Goal: Task Accomplishment & Management: Manage account settings

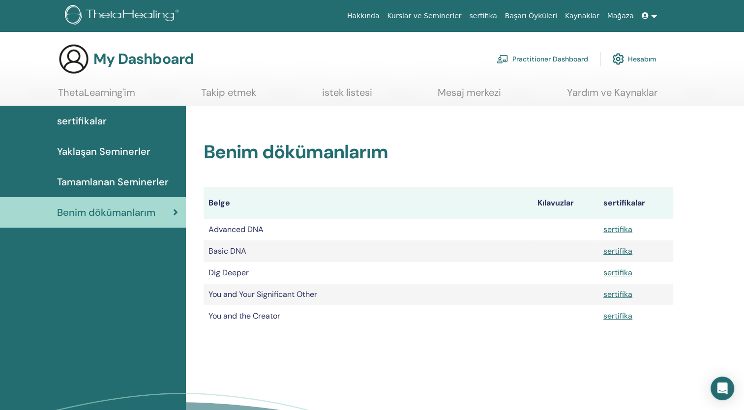
click at [650, 15] on span at bounding box center [646, 16] width 9 height 8
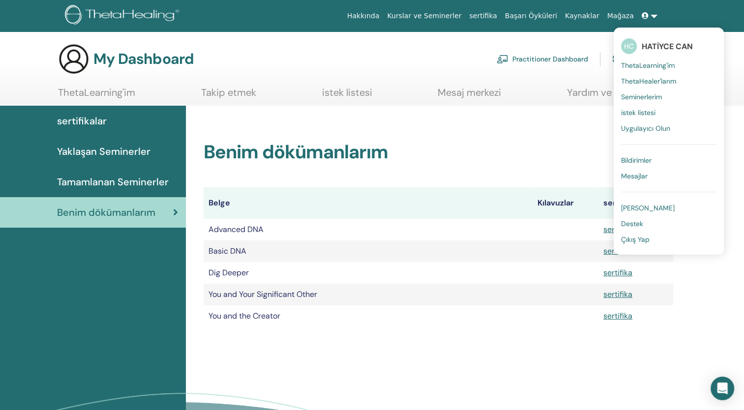
click at [473, 130] on div "Benim dökümanlarım Belge Kılavuzlar sertifikalar Advanced DNA sertifika Basic D…" at bounding box center [438, 222] width 493 height 233
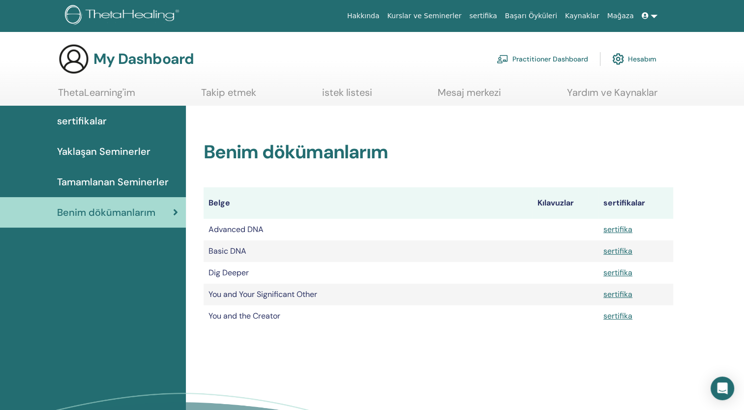
click at [136, 90] on ul "ThetaLearning'im Takip etmek istek listesi Mesaj merkezi Yardım ve Kaynaklar" at bounding box center [357, 96] width 599 height 19
click at [220, 91] on link "Takip etmek" at bounding box center [228, 96] width 55 height 19
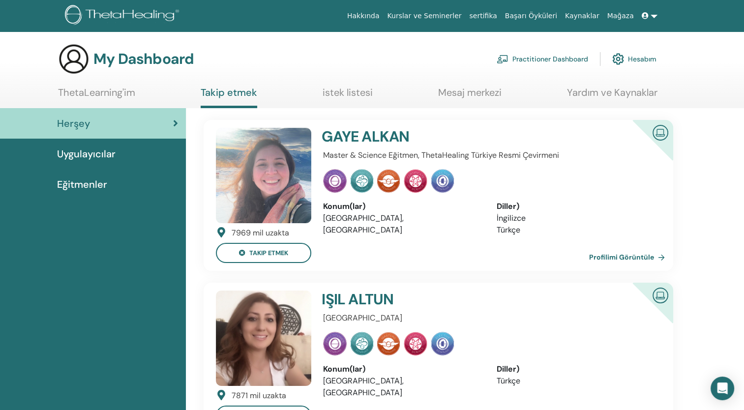
click at [470, 96] on link "Mesaj merkezi" at bounding box center [469, 96] width 63 height 19
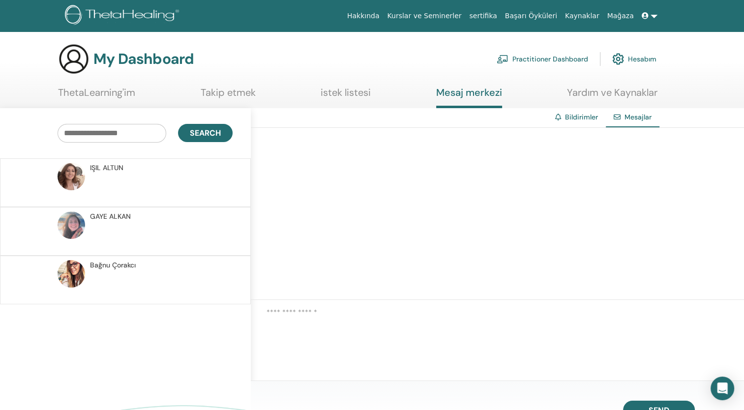
click at [624, 57] on link "Hesabım" at bounding box center [634, 59] width 44 height 22
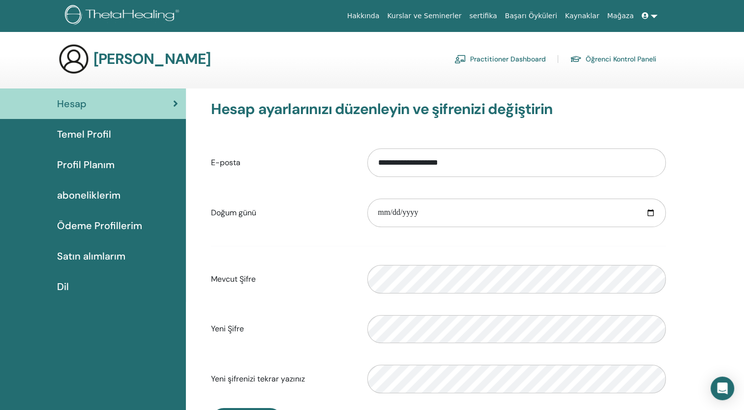
click at [102, 144] on link "Temel Profil" at bounding box center [93, 134] width 186 height 30
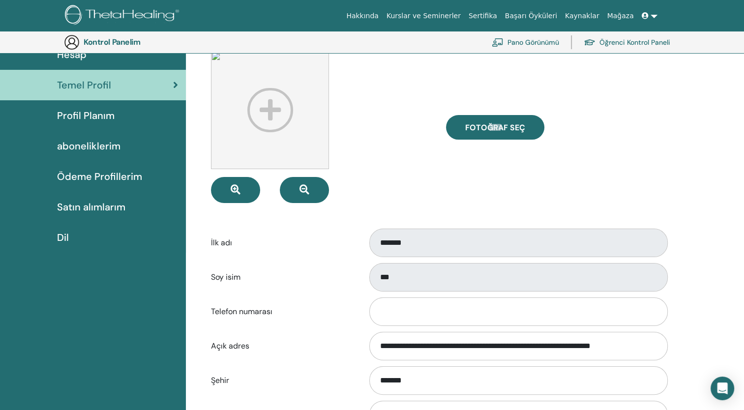
scroll to position [70, 0]
click at [103, 116] on span "Profil Planım" at bounding box center [86, 116] width 58 height 15
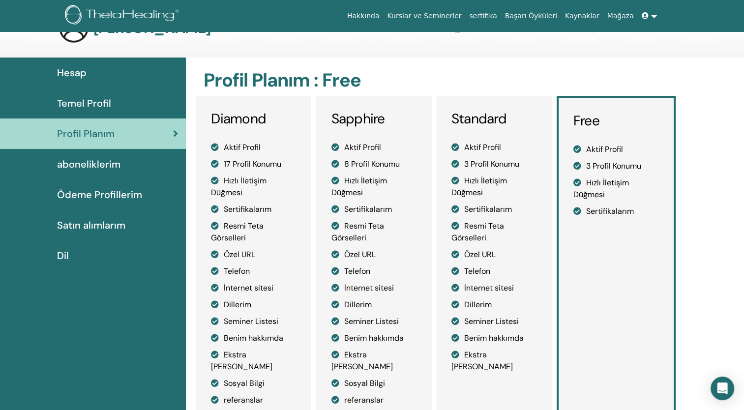
scroll to position [29, 0]
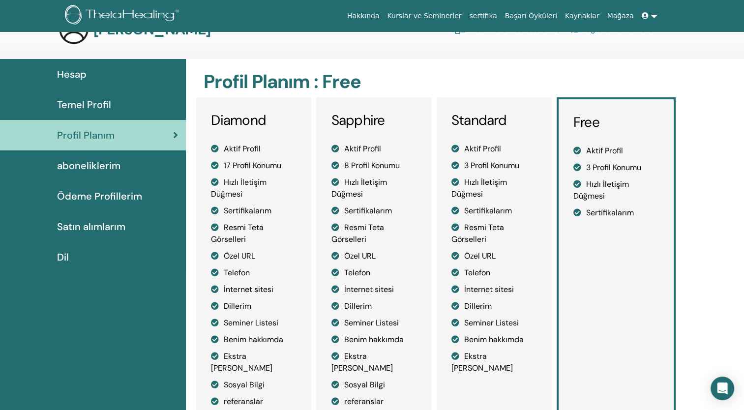
click at [89, 170] on span "aboneliklerim" at bounding box center [88, 165] width 63 height 15
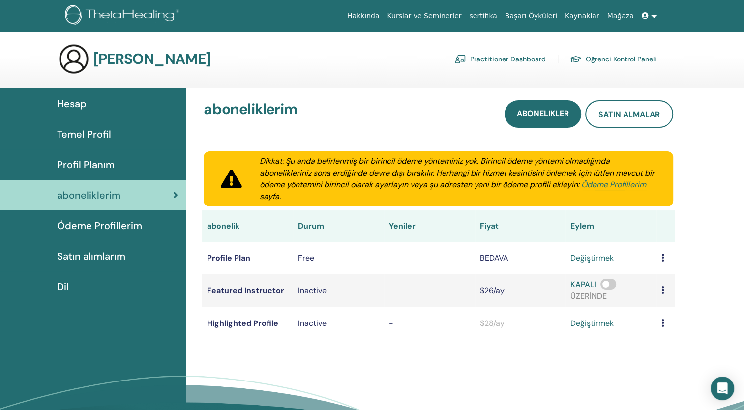
click at [611, 287] on span at bounding box center [608, 284] width 16 height 11
click at [506, 59] on link "Practitioner Dashboard" at bounding box center [499, 59] width 91 height 16
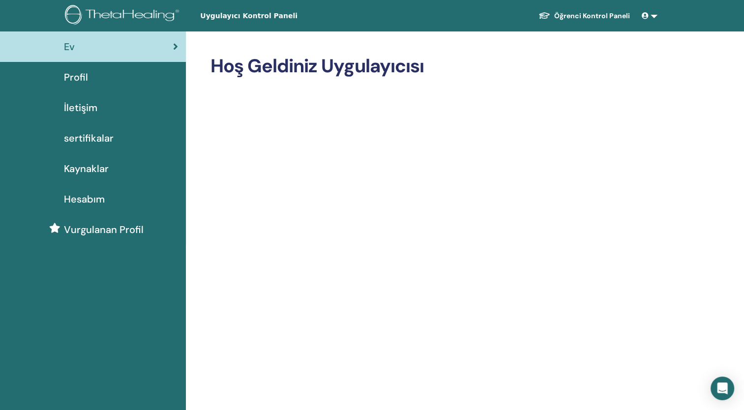
click at [81, 84] on span "Profil" at bounding box center [76, 77] width 24 height 15
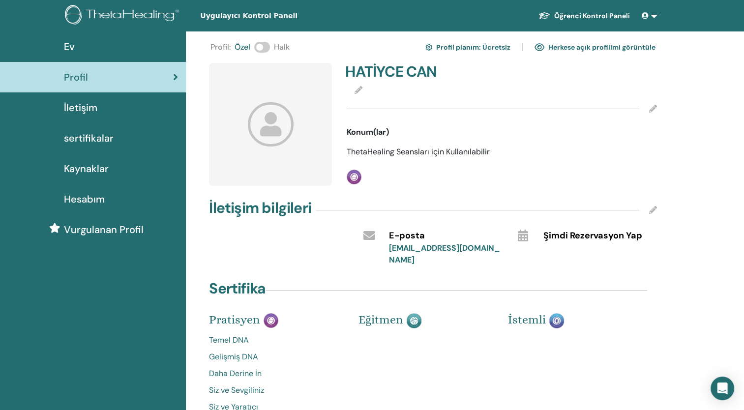
click at [654, 112] on icon at bounding box center [653, 109] width 8 height 8
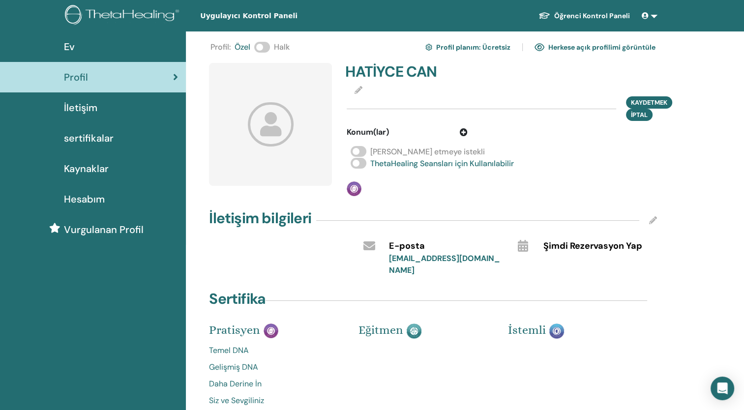
click at [487, 170] on div "HATİYCE CAN Kaydetmek İptal Konum(lar) Seyahat etmeye istekli ThetaHealing Sean…" at bounding box center [502, 129] width 322 height 133
click at [421, 200] on div "Profil : [PERSON_NAME] Profil planım: Ücretsiz Herkese açık profilimi görüntüle…" at bounding box center [432, 233] width 445 height 389
click at [105, 110] on div "İletişim" at bounding box center [93, 107] width 170 height 15
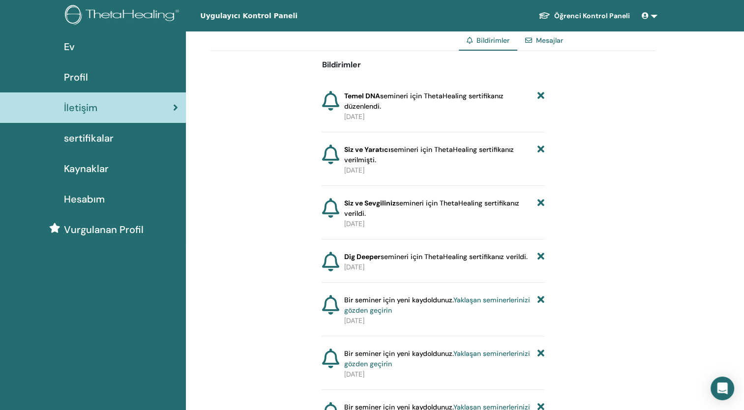
click at [100, 72] on div "Profil" at bounding box center [93, 77] width 170 height 15
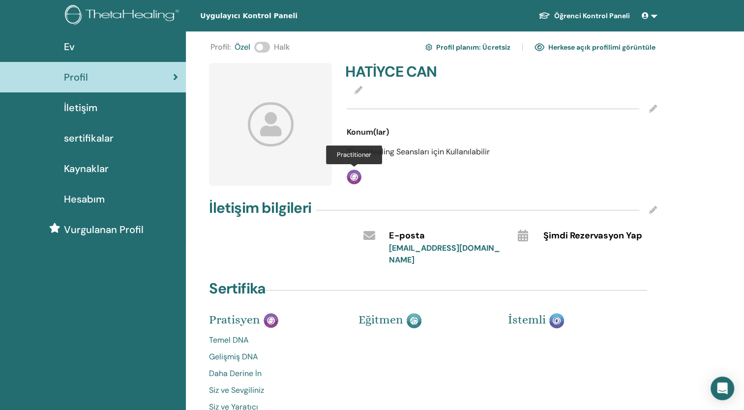
click at [360, 180] on img at bounding box center [354, 177] width 15 height 15
click at [262, 46] on span at bounding box center [262, 47] width 16 height 11
click at [267, 135] on icon at bounding box center [271, 124] width 46 height 44
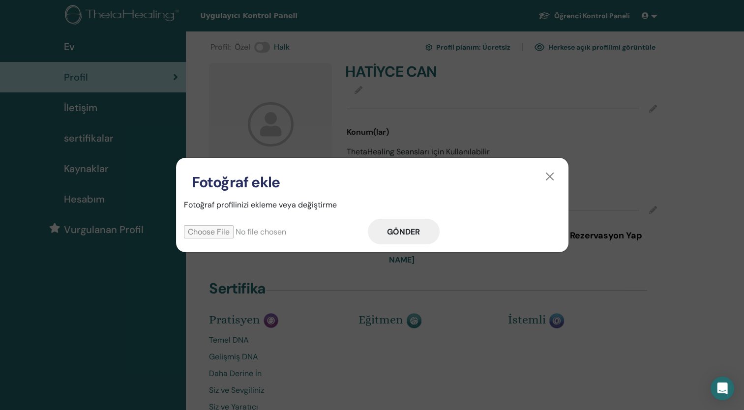
click at [294, 331] on div "Fotoğraf ekle Fotoğraf profilinizi ekleme veya değiştirme Gönder" at bounding box center [372, 205] width 744 height 410
click at [548, 180] on button "button" at bounding box center [550, 177] width 16 height 16
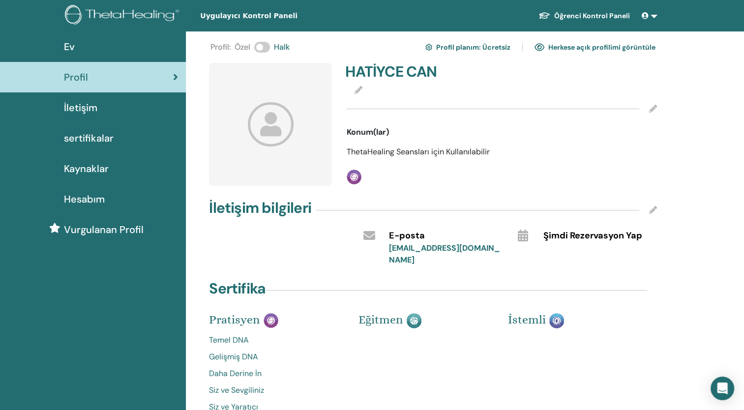
click at [593, 46] on font "Herkese açık profilimi görüntüle" at bounding box center [601, 47] width 107 height 9
